Goal: Communication & Community: Ask a question

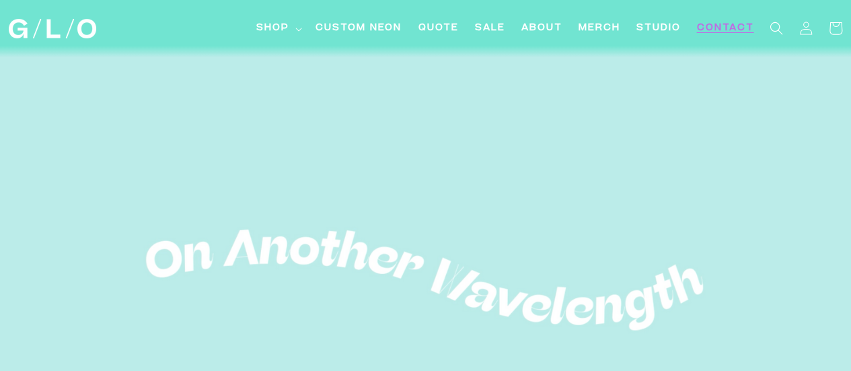
click at [719, 18] on link "Contact" at bounding box center [724, 28] width 73 height 30
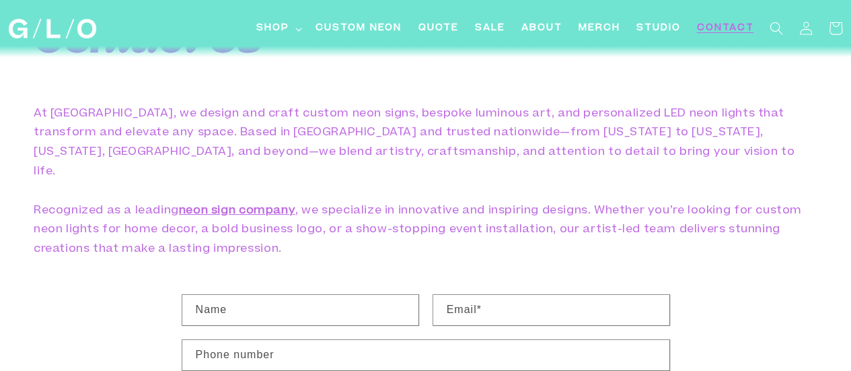
scroll to position [135, 0]
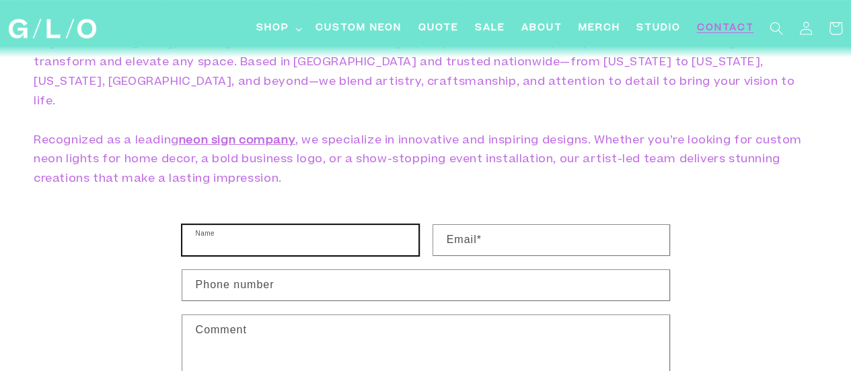
click at [245, 225] on input "Name" at bounding box center [300, 240] width 236 height 30
type input "Jordan Visser"
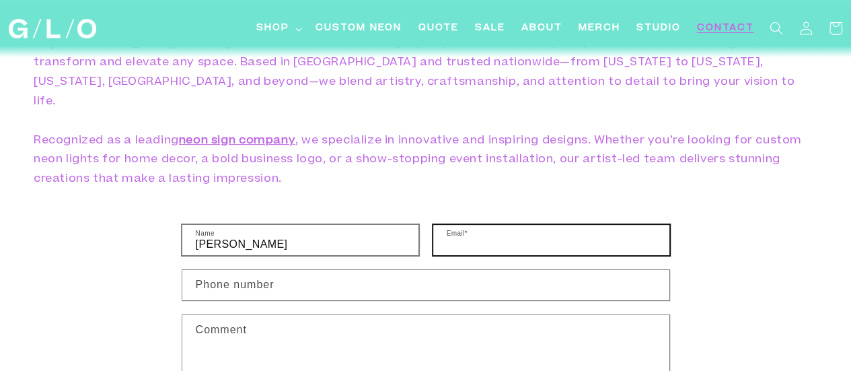
type input "jordan.visser@integribridge.com"
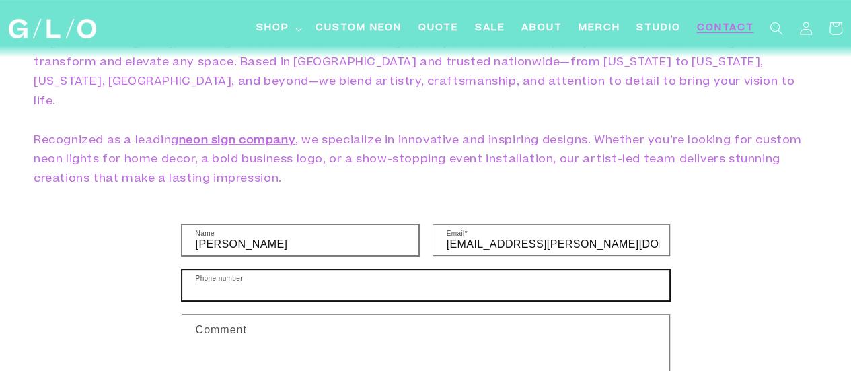
type input "13853372185"
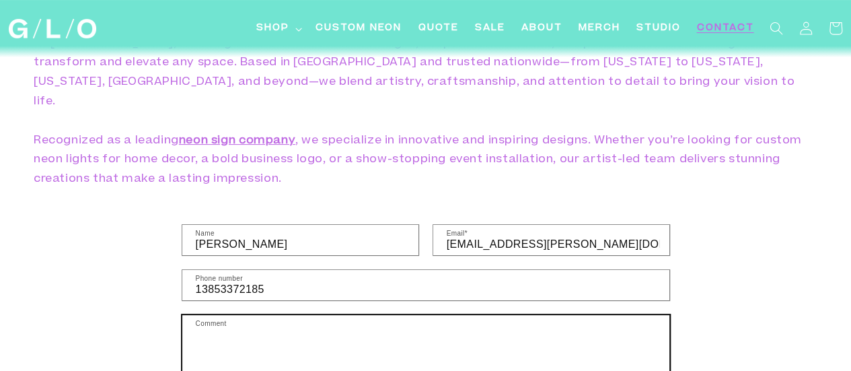
click at [280, 315] on textarea "Comment" at bounding box center [425, 348] width 487 height 67
paste textarea "Hey, I wanted to follow up on my previous message as I was just in touch with o…"
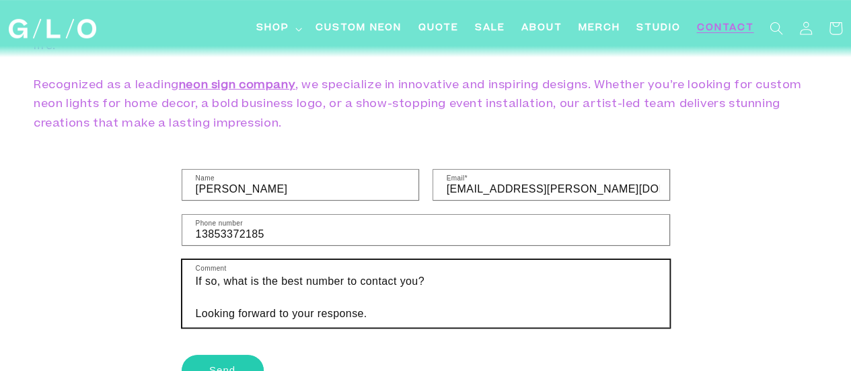
scroll to position [269, 0]
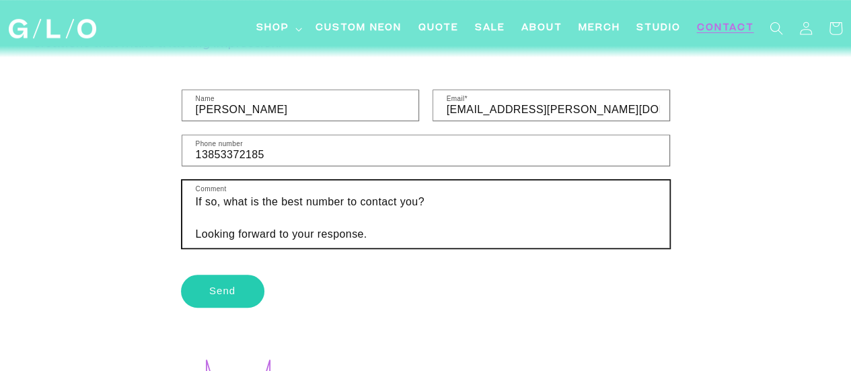
type textarea "Hey, I wanted to follow up on my previous message as I was just in touch with o…"
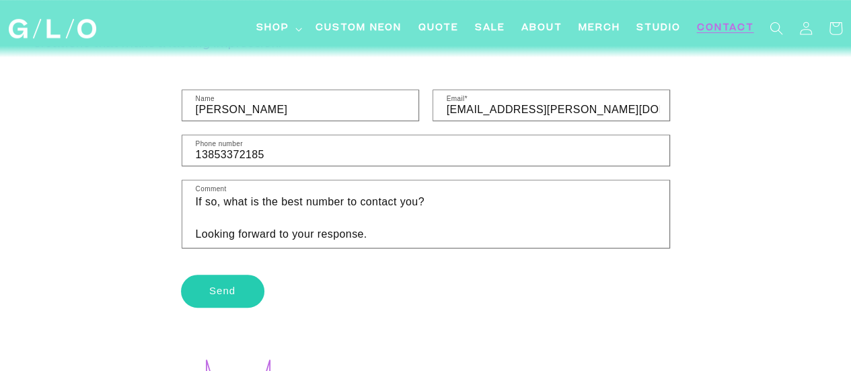
click at [225, 275] on button "Send" at bounding box center [223, 291] width 82 height 32
